Goal: Entertainment & Leisure: Consume media (video, audio)

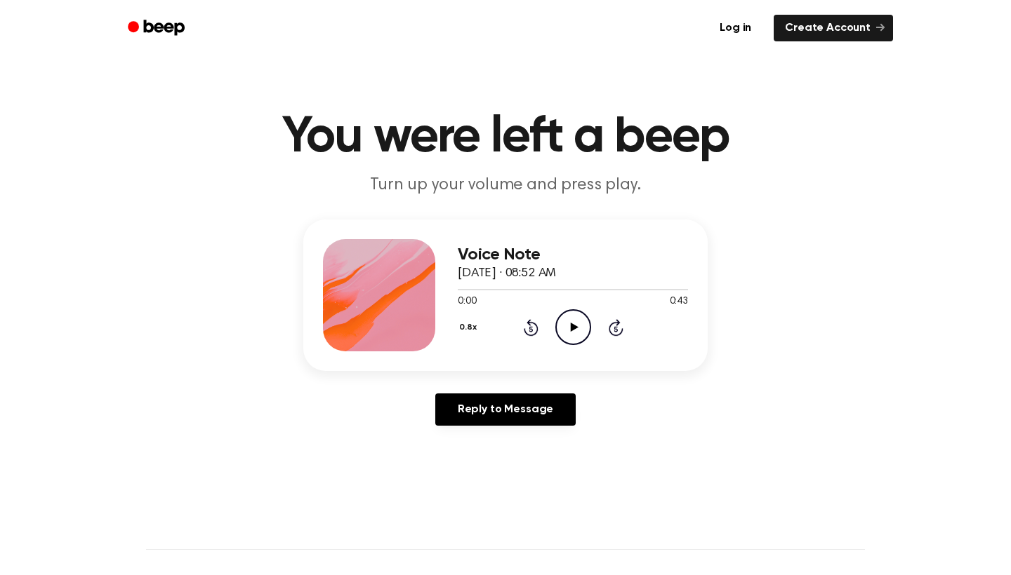
click at [571, 329] on icon at bounding box center [574, 327] width 8 height 9
click at [573, 330] on icon at bounding box center [574, 327] width 8 height 9
click at [617, 325] on icon at bounding box center [615, 327] width 15 height 17
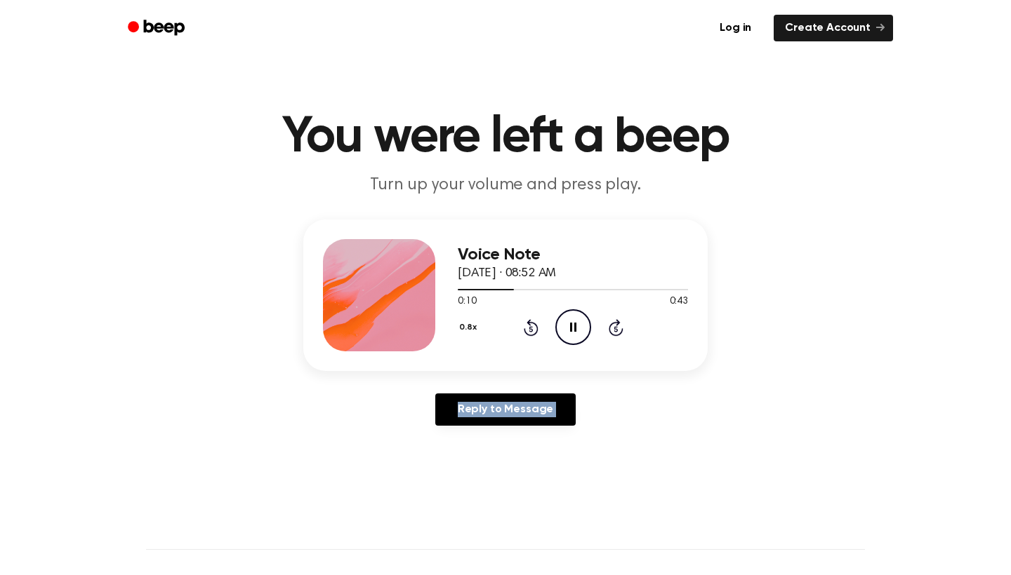
click at [617, 325] on icon at bounding box center [615, 327] width 15 height 17
click at [582, 321] on icon "Play Audio" at bounding box center [573, 327] width 36 height 36
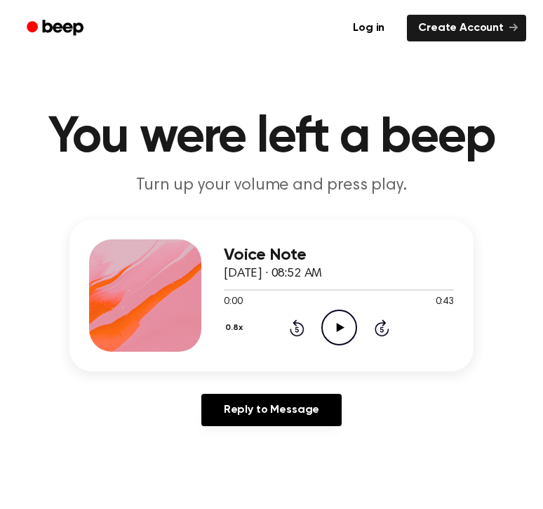
click at [334, 327] on icon "Play Audio" at bounding box center [339, 327] width 36 height 36
